Goal: Information Seeking & Learning: Learn about a topic

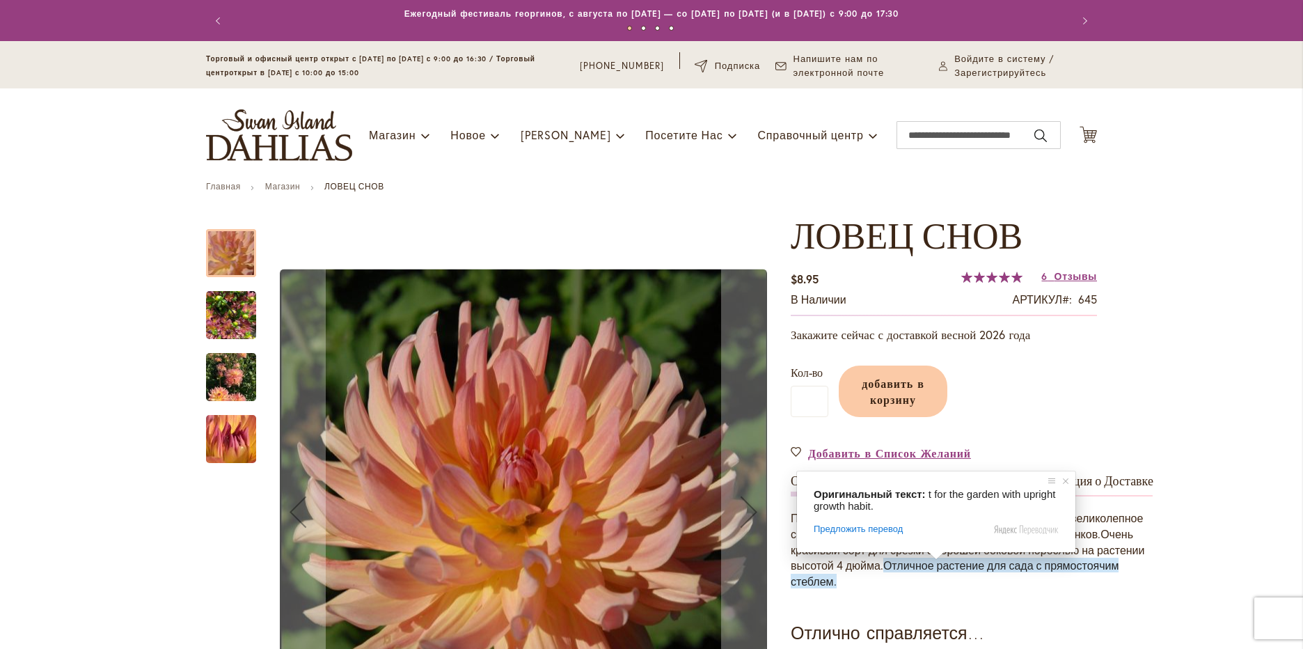
click at [963, 568] on ya-tr-span "Отличное растение для сада с прямостоячим стеблем." at bounding box center [955, 573] width 328 height 31
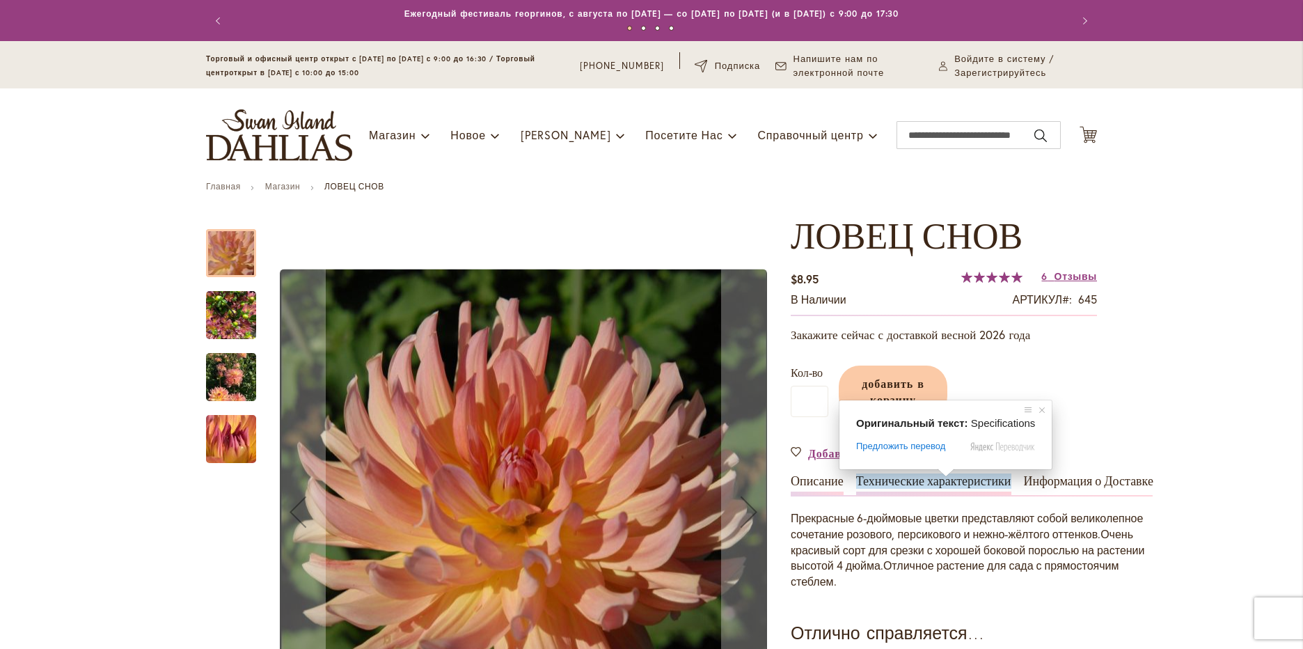
click at [944, 485] on ya-tr-span "Технические характеристики" at bounding box center [933, 480] width 155 height 15
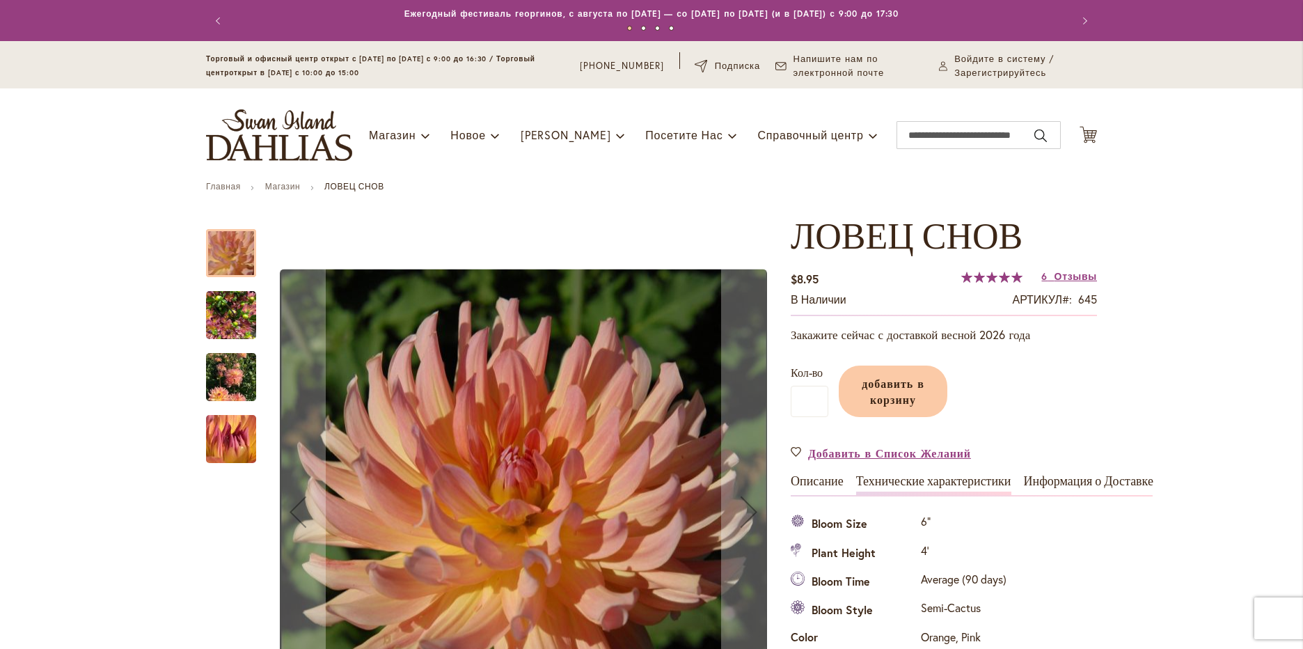
scroll to position [474, 0]
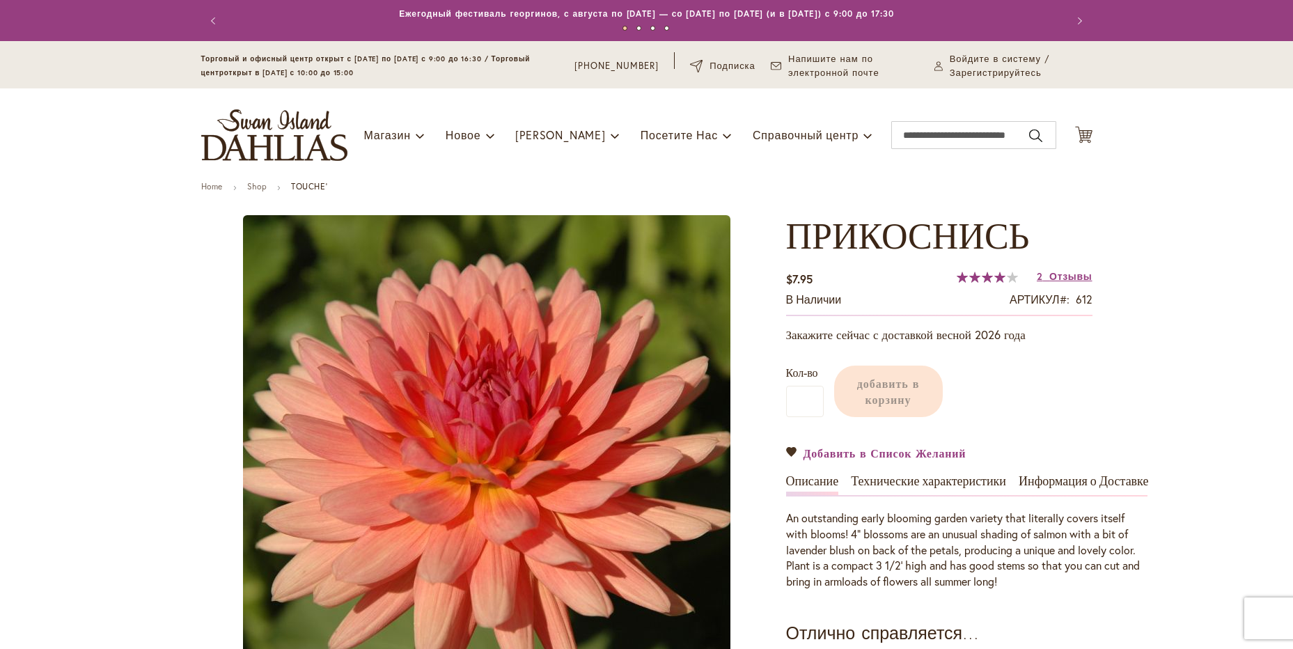
click at [898, 445] on span "Добавить в Список Желаний" at bounding box center [884, 453] width 163 height 16
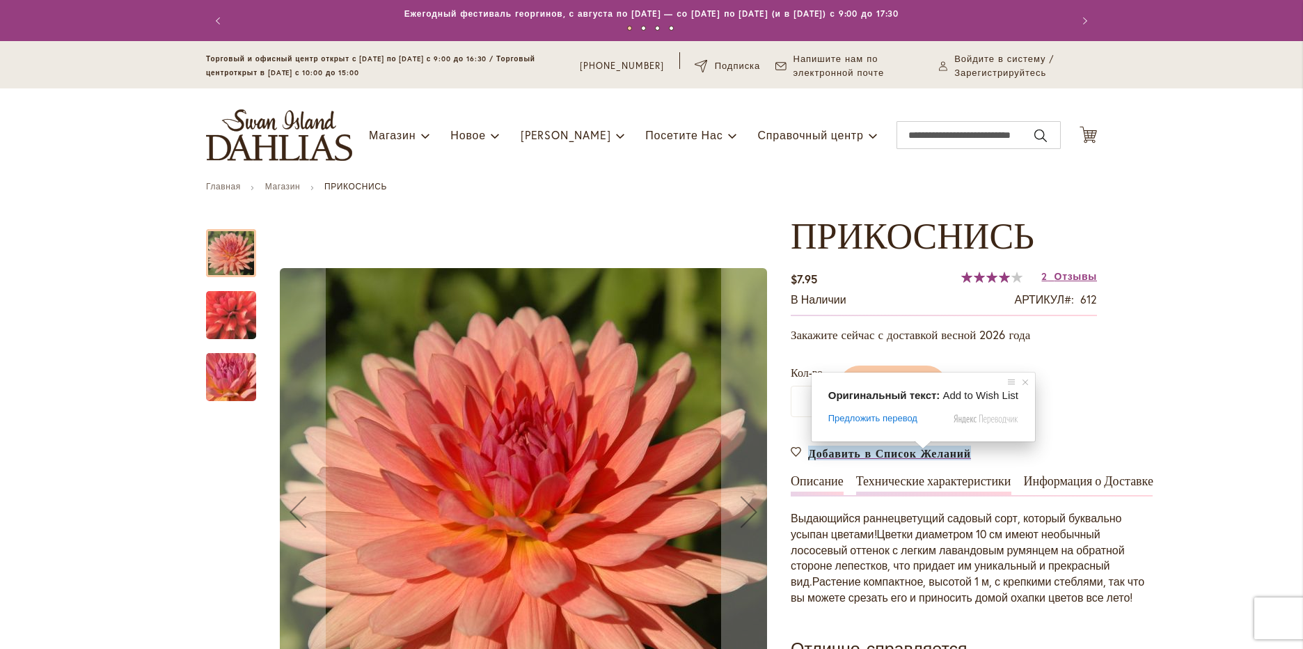
click at [914, 482] on ya-tr-span "Технические характеристики" at bounding box center [933, 480] width 155 height 15
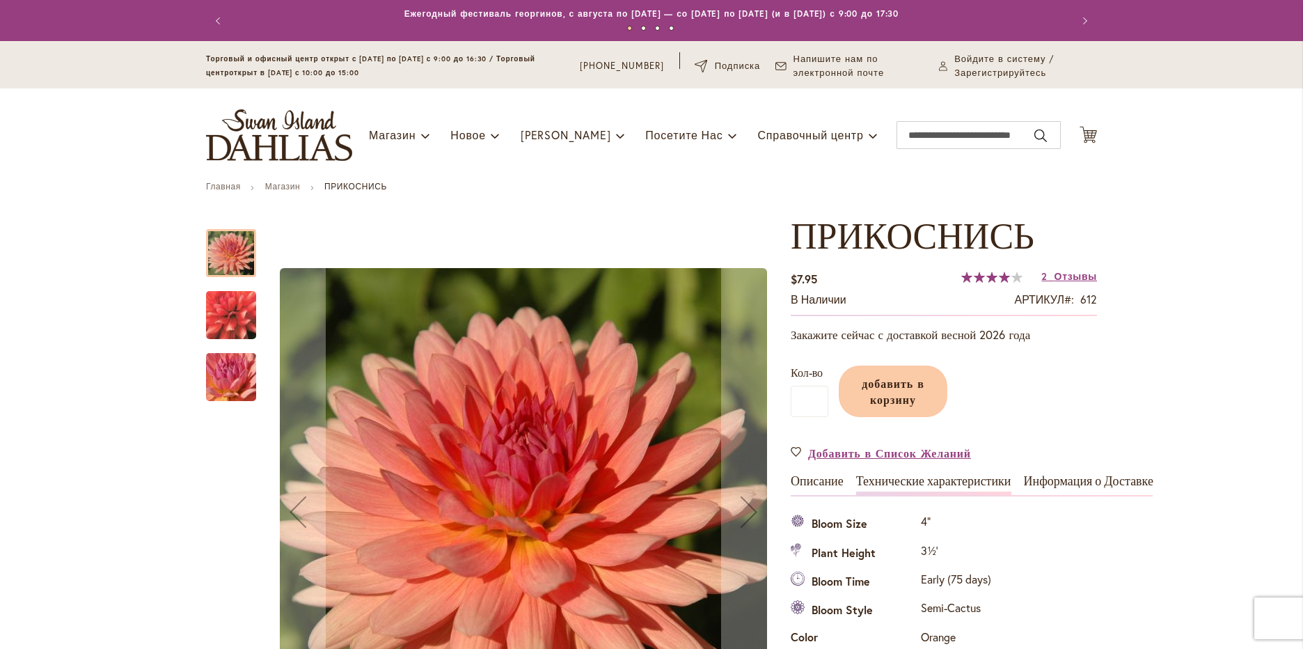
scroll to position [474, 0]
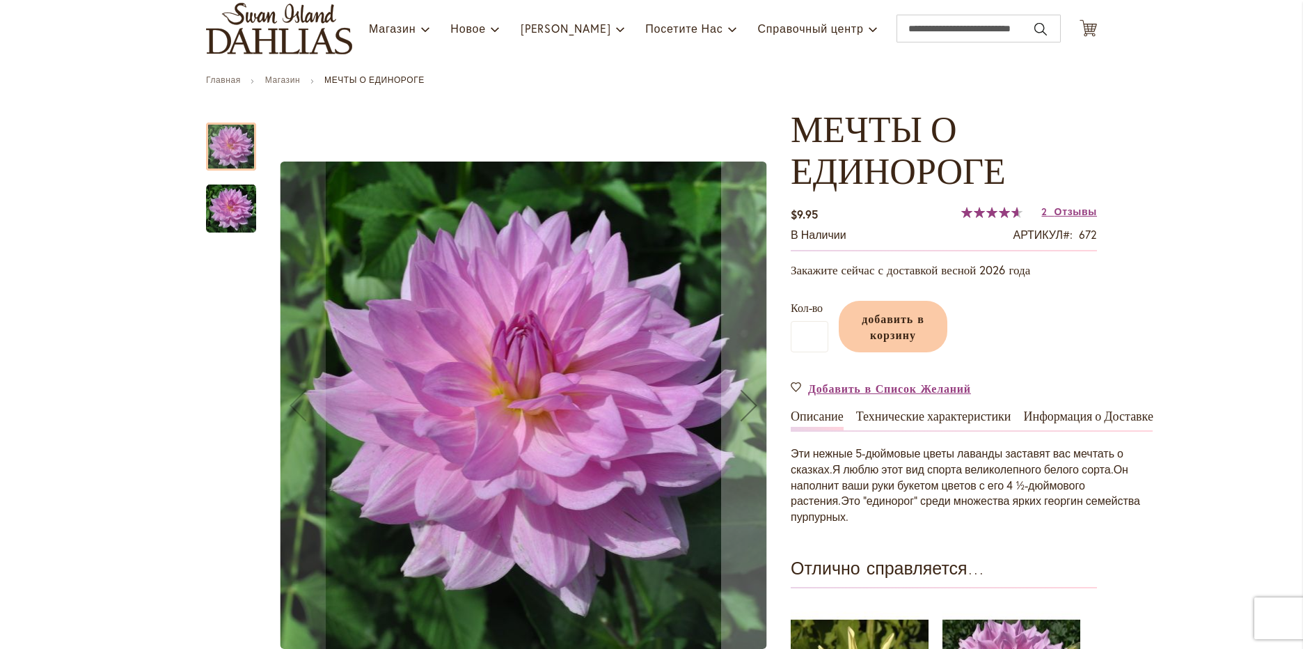
scroll to position [139, 0]
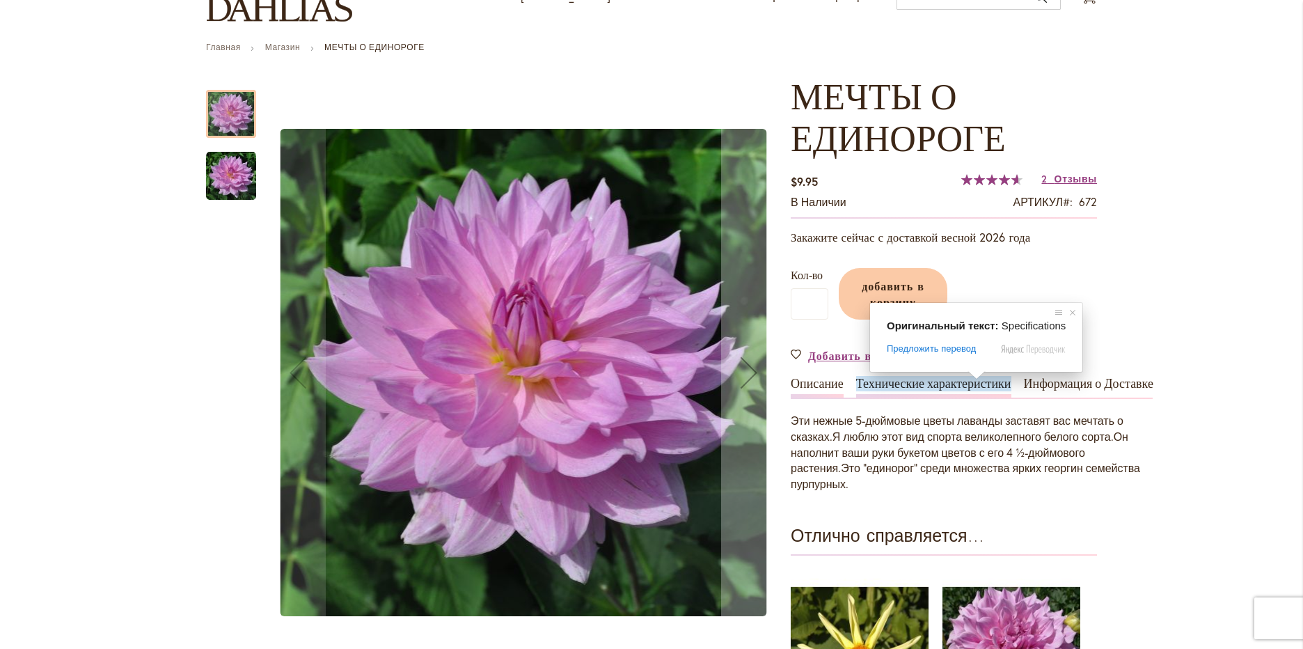
click at [947, 385] on ya-tr-span "Технические характеристики" at bounding box center [933, 383] width 155 height 15
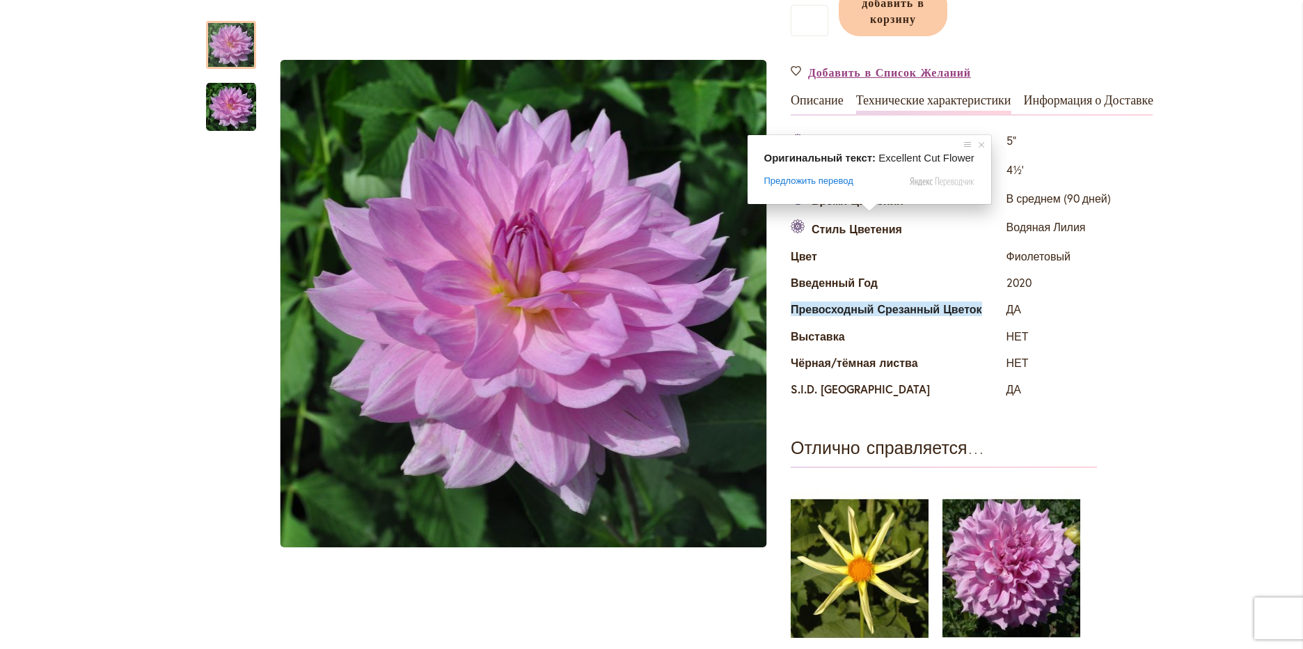
scroll to position [377, 0]
